Goal: Register for event/course

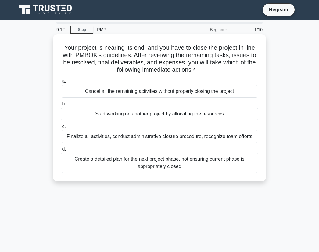
click at [217, 139] on div "Finalize all activities, conduct administrative closure procedure, recognize te…" at bounding box center [160, 136] width 198 height 13
click at [61, 129] on input "c. Finalize all activities, conduct administrative closure procedure, recognize…" at bounding box center [61, 127] width 0 height 4
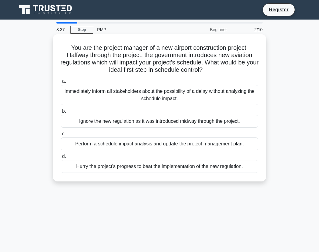
click at [191, 93] on div "Immediately inform all stakeholders about the possibility of a delay without an…" at bounding box center [160, 95] width 198 height 20
click at [61, 83] on input "a. Immediately inform all stakeholders about the possibility of a delay without…" at bounding box center [61, 81] width 0 height 4
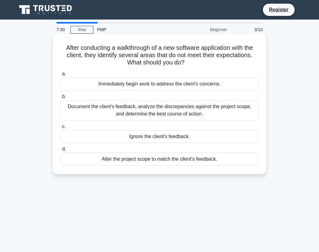
click at [203, 110] on div "Document the client's feedback, analyze the discrepancies against the project s…" at bounding box center [160, 110] width 198 height 20
click at [61, 99] on input "b. Document the client's feedback, analyze the discrepancies against the projec…" at bounding box center [61, 97] width 0 height 4
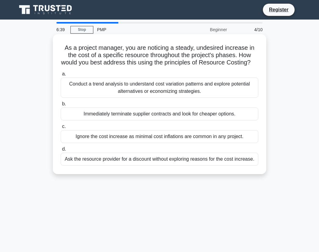
click at [166, 94] on div "Conduct a trend analysis to understand cost variation patterns and explore pote…" at bounding box center [160, 88] width 198 height 20
click at [61, 76] on input "a. Conduct a trend analysis to understand cost variation patterns and explore p…" at bounding box center [61, 74] width 0 height 4
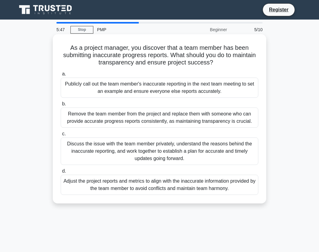
click at [205, 152] on div "Discuss the issue with the team member privately, understand the reasons behind…" at bounding box center [160, 150] width 198 height 27
click at [61, 136] on input "c. Discuss the issue with the team member privately, understand the reasons beh…" at bounding box center [61, 134] width 0 height 4
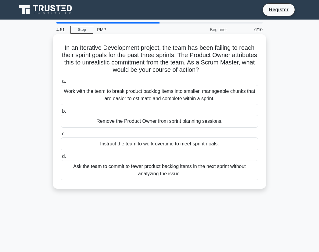
click at [169, 100] on div "Work with the team to break product backlog items into smaller, manageable chun…" at bounding box center [160, 95] width 198 height 20
click at [61, 83] on input "a. Work with the team to break product backlog items into smaller, manageable c…" at bounding box center [61, 81] width 0 height 4
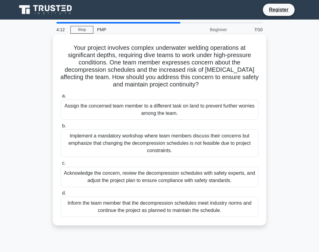
scroll to position [31, 0]
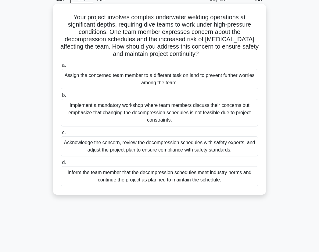
click at [156, 149] on div "Acknowledge the concern, review the decompression schedules with safety experts…" at bounding box center [160, 146] width 198 height 20
click at [61, 135] on input "c. Acknowledge the concern, review the decompression schedules with safety expe…" at bounding box center [61, 133] width 0 height 4
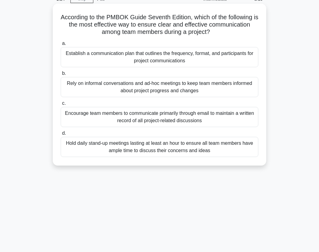
click at [163, 61] on div "Establish a communication plan that outlines the frequency, format, and partici…" at bounding box center [160, 57] width 198 height 20
click at [61, 46] on input "a. Establish a communication plan that outlines the frequency, format, and part…" at bounding box center [61, 44] width 0 height 4
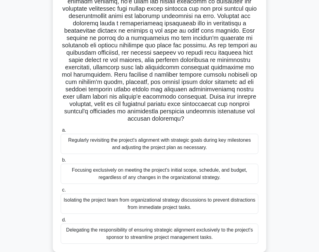
scroll to position [61, 0]
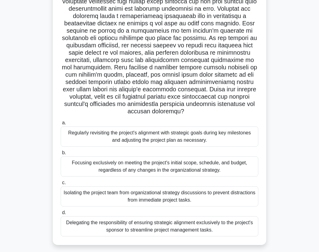
click at [154, 167] on div "Focusing exclusively on meeting the project's initial scope, schedule, and budg…" at bounding box center [160, 166] width 198 height 20
click at [61, 155] on input "b. Focusing exclusively on meeting the project's initial scope, schedule, and b…" at bounding box center [61, 153] width 0 height 4
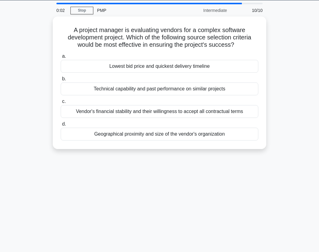
scroll to position [0, 0]
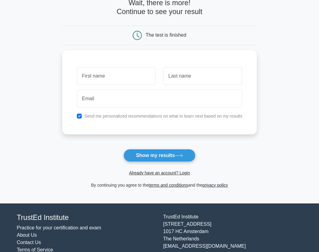
scroll to position [55, 0]
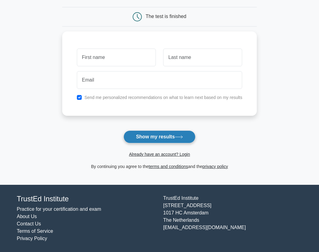
click at [159, 136] on button "Show my results" at bounding box center [160, 136] width 72 height 13
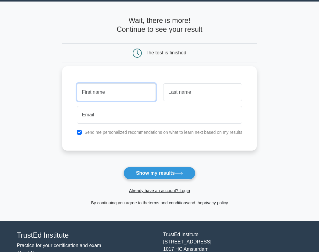
scroll to position [0, 0]
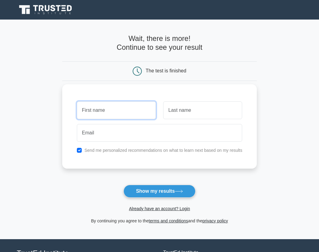
click at [132, 112] on input "text" at bounding box center [116, 110] width 79 height 18
type input "Ronel"
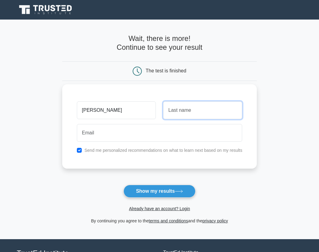
click at [207, 110] on input "text" at bounding box center [202, 110] width 79 height 18
type input "Castillo"
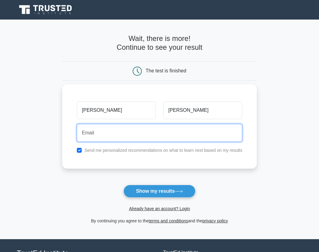
click at [131, 133] on input "email" at bounding box center [160, 133] width 166 height 18
type input "ronelcastillo80@gmail.com"
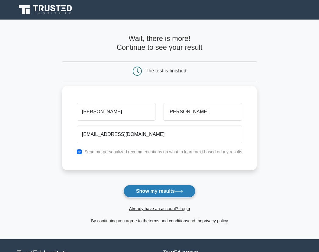
click at [160, 191] on button "Show my results" at bounding box center [160, 191] width 72 height 13
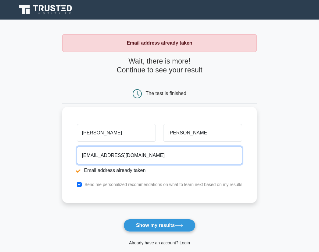
click at [165, 155] on input "ronelcastillo80@gmail.com" at bounding box center [160, 156] width 166 height 18
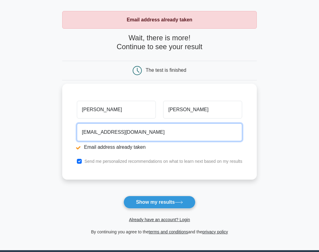
scroll to position [31, 0]
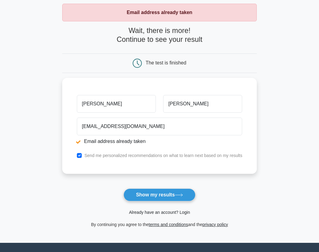
click at [169, 214] on link "Already have an account? Login" at bounding box center [159, 212] width 61 height 5
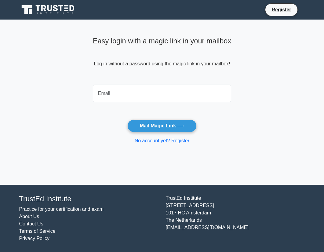
click at [140, 93] on input "email" at bounding box center [162, 94] width 138 height 18
type input "ronelcastillo80@gmail.com"
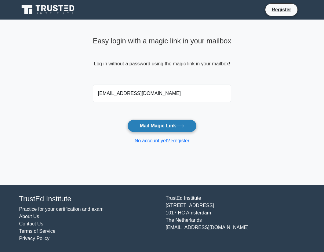
click at [165, 124] on button "Mail Magic Link" at bounding box center [161, 125] width 69 height 13
